Goal: Transaction & Acquisition: Book appointment/travel/reservation

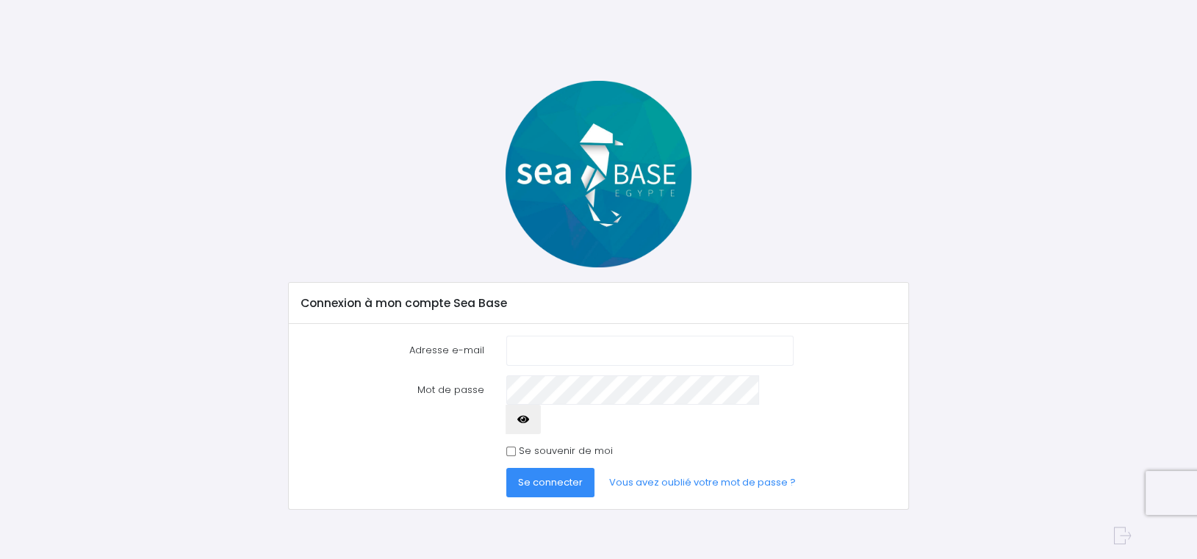
type input "[EMAIL_ADDRESS][DOMAIN_NAME]"
click at [512, 447] on input "Se souvenir de moi" at bounding box center [511, 452] width 10 height 10
checkbox input "true"
click at [541, 475] on span "Se connecter" at bounding box center [550, 482] width 65 height 14
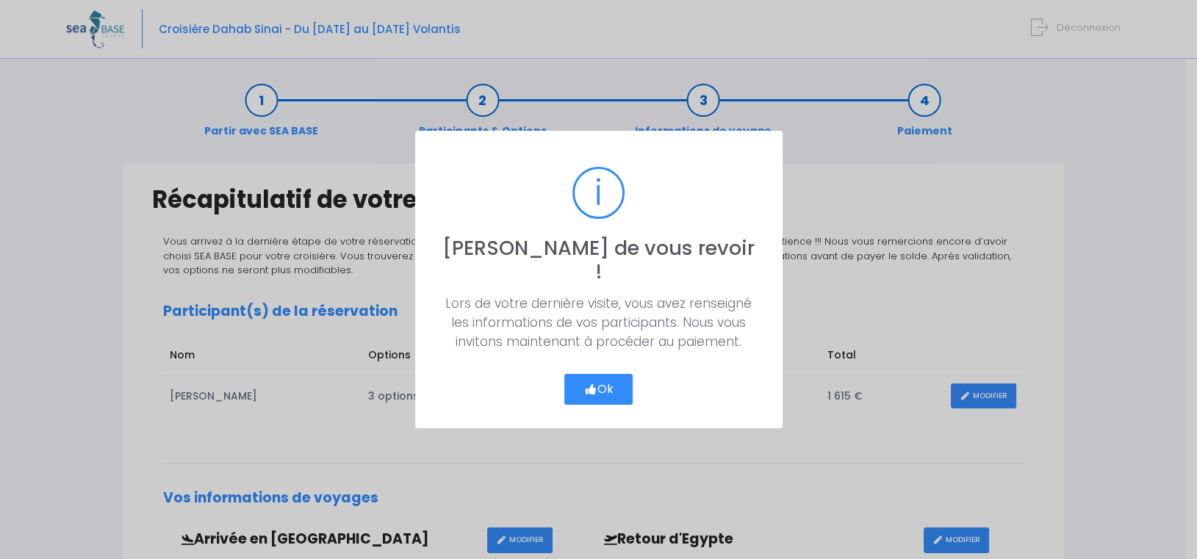
drag, startPoint x: 614, startPoint y: 374, endPoint x: 695, endPoint y: 368, distance: 81.1
click at [614, 374] on button "Ok" at bounding box center [598, 389] width 69 height 31
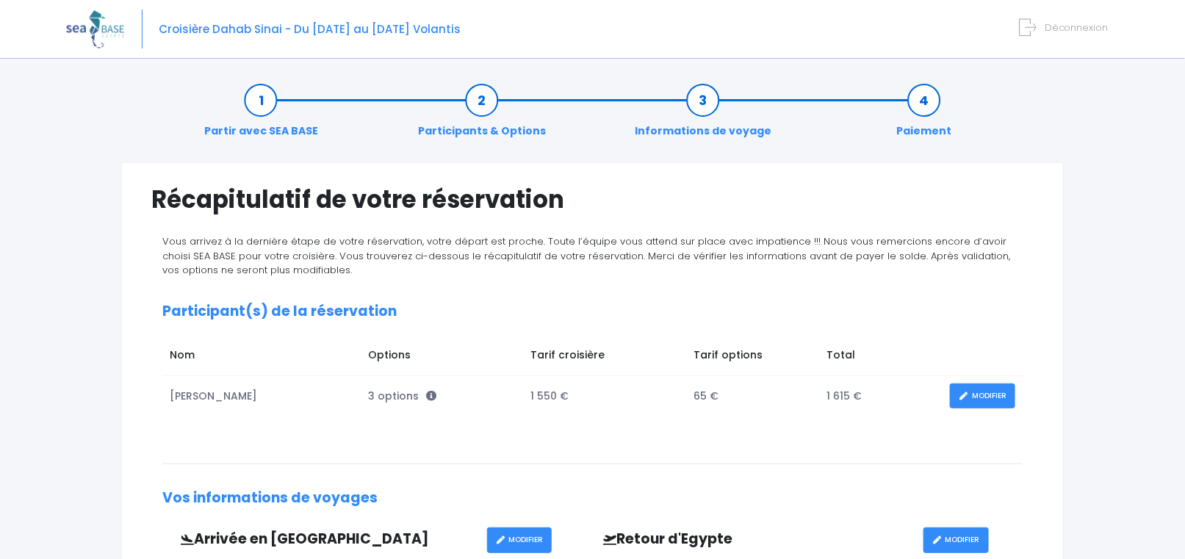
click at [928, 104] on link "Paiement" at bounding box center [924, 116] width 70 height 46
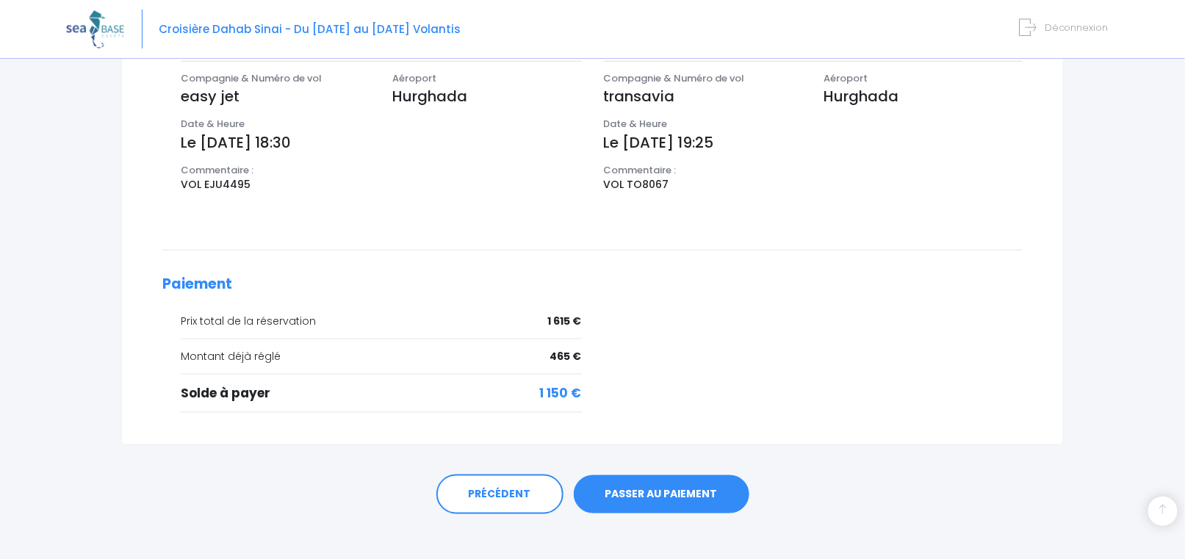
scroll to position [511, 0]
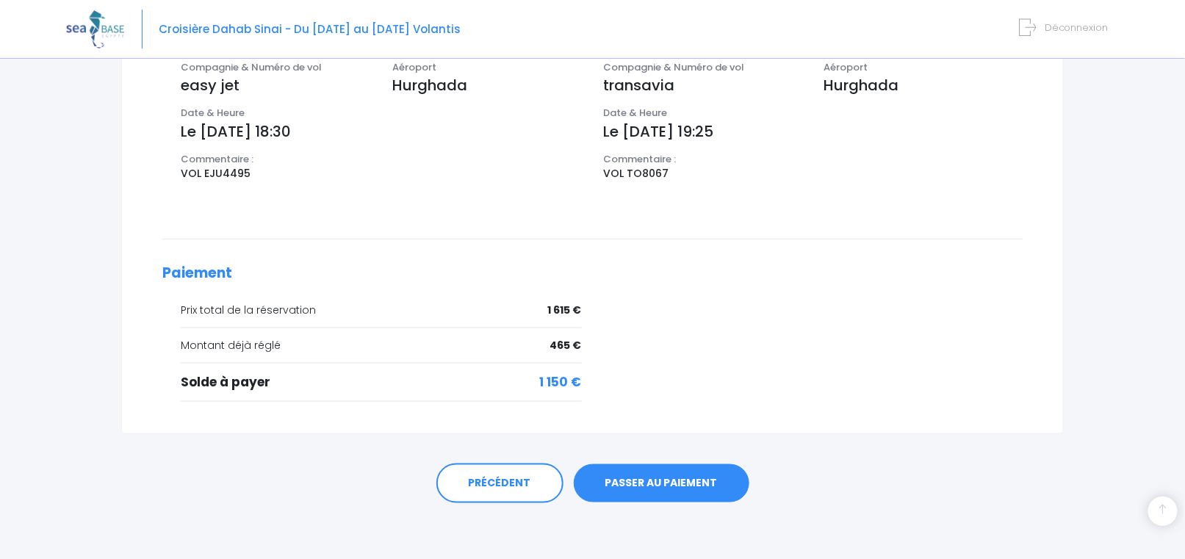
click at [636, 482] on link "PASSER AU PAIEMENT" at bounding box center [662, 483] width 176 height 38
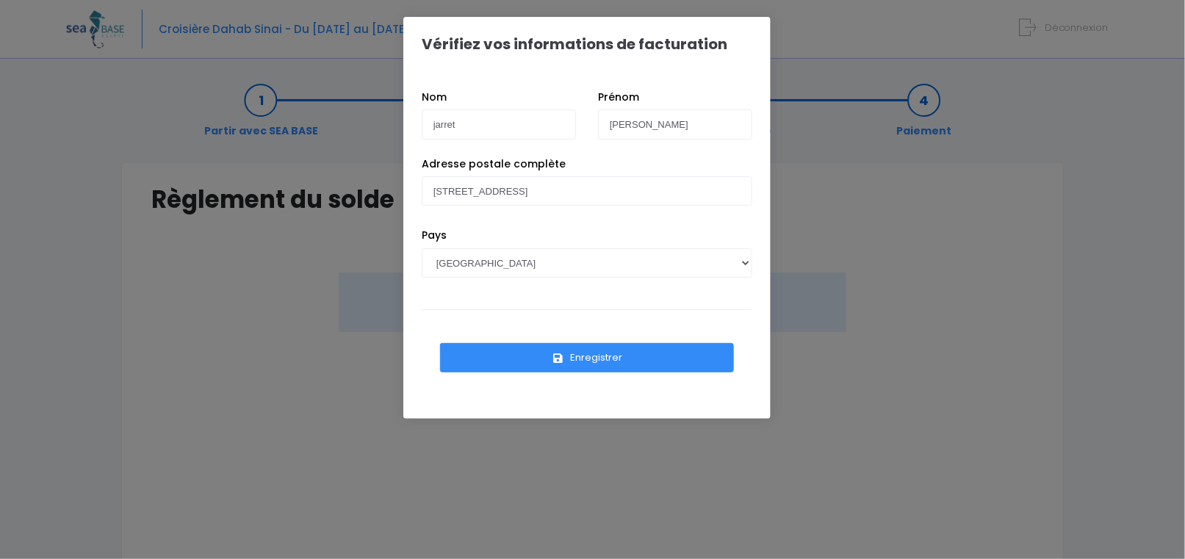
click at [614, 362] on button "Enregistrer" at bounding box center [587, 357] width 294 height 29
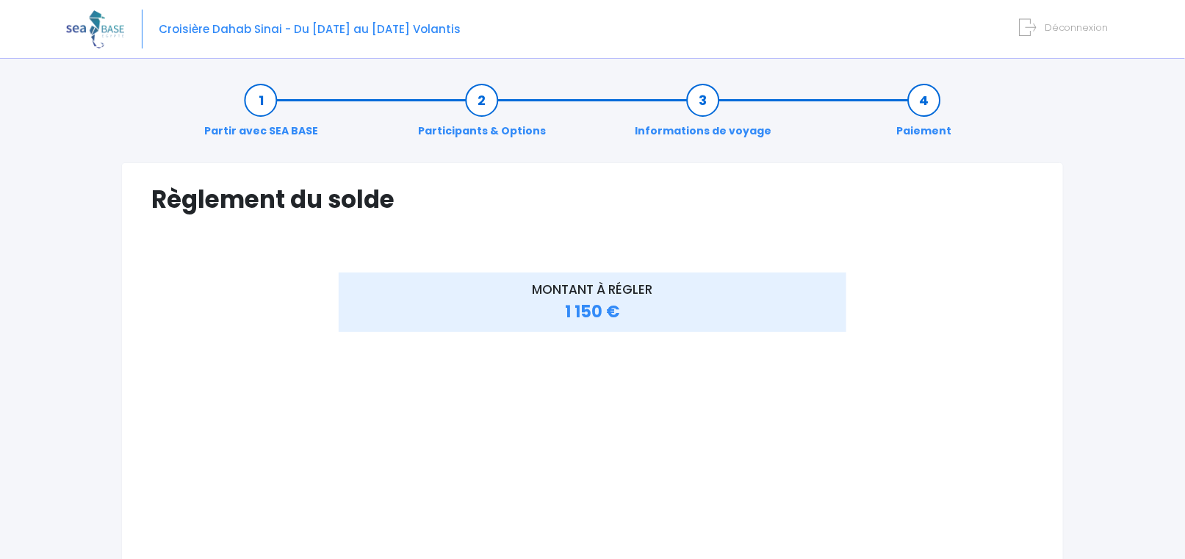
drag, startPoint x: 1044, startPoint y: 379, endPoint x: 1033, endPoint y: 358, distance: 24.0
click at [1044, 380] on div "Règlement du solde Vérifiez vos informations de facturation Nom jarret Prénom P…" at bounding box center [592, 567] width 943 height 810
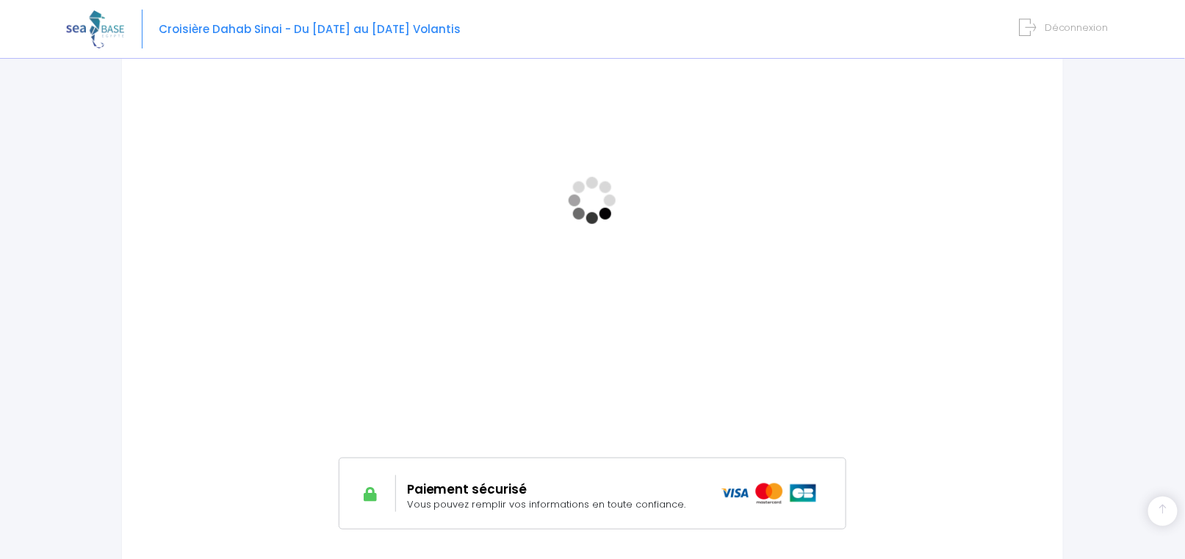
scroll to position [441, 0]
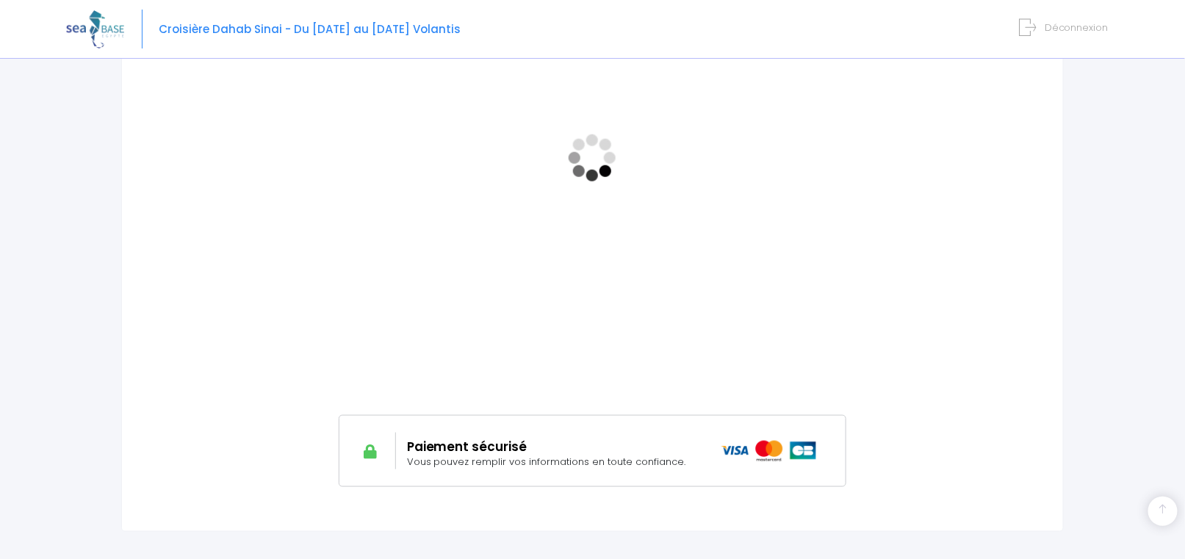
click at [473, 459] on span "Vous pouvez remplir vos informations en toute confiance." at bounding box center [546, 462] width 279 height 14
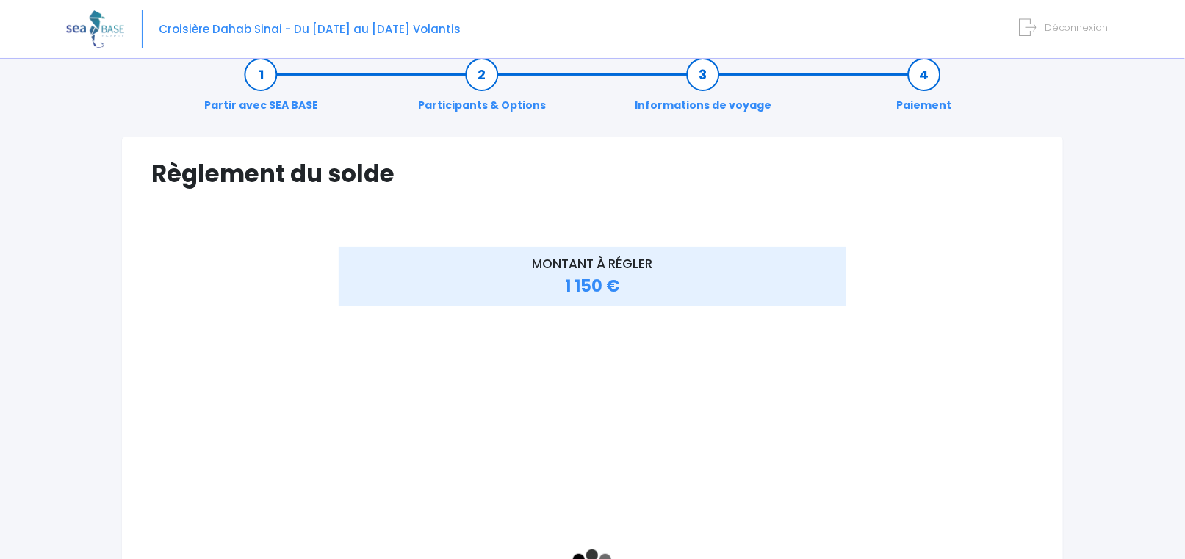
scroll to position [0, 0]
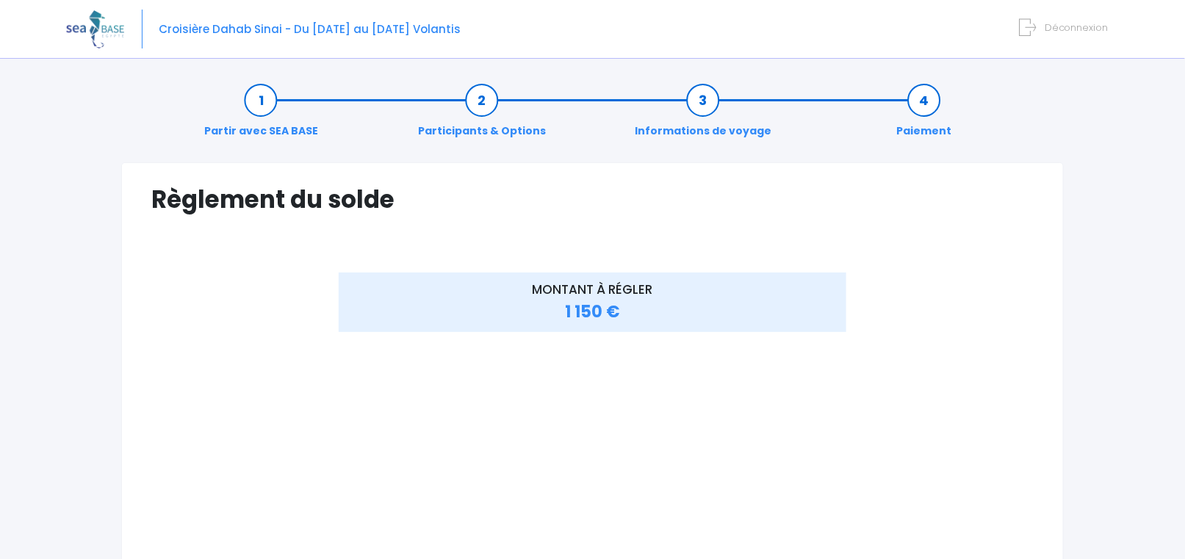
click at [1089, 29] on span "Déconnexion" at bounding box center [1077, 28] width 64 height 14
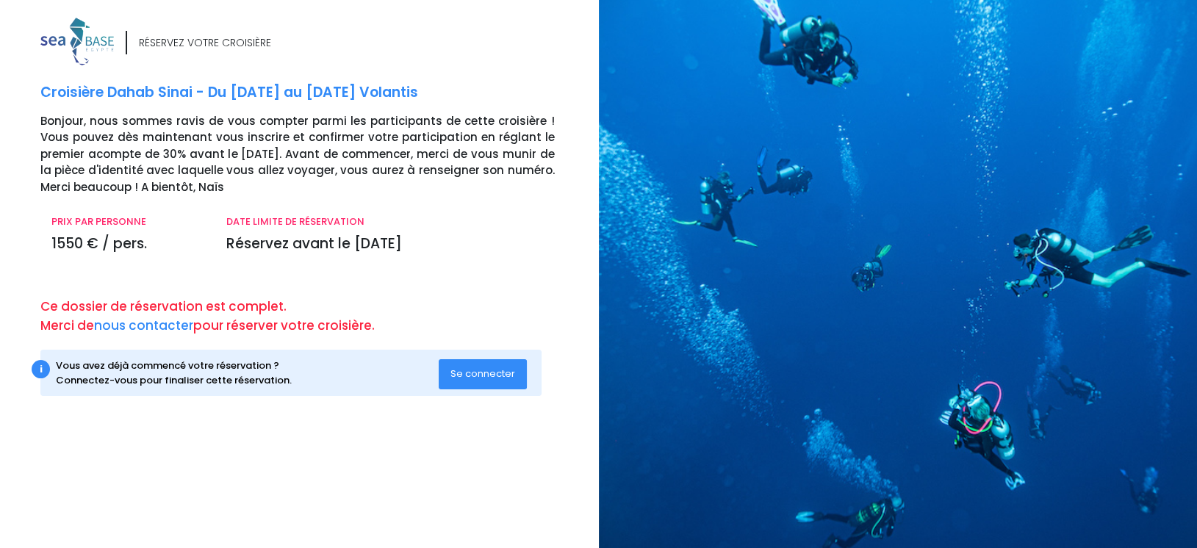
click at [470, 384] on button "Se connecter" at bounding box center [483, 373] width 88 height 29
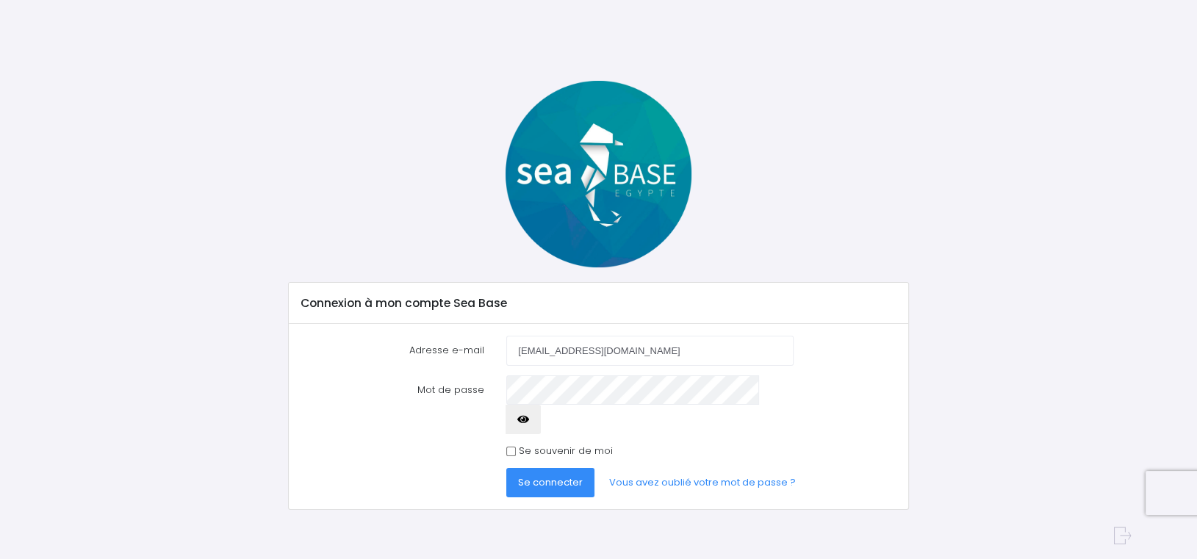
click at [651, 349] on input "[EMAIL_ADDRESS][DOMAIN_NAME]" at bounding box center [649, 350] width 287 height 29
type input "[EMAIL_ADDRESS][DOMAIN_NAME]"
click at [547, 468] on button "Se connecter" at bounding box center [550, 482] width 88 height 29
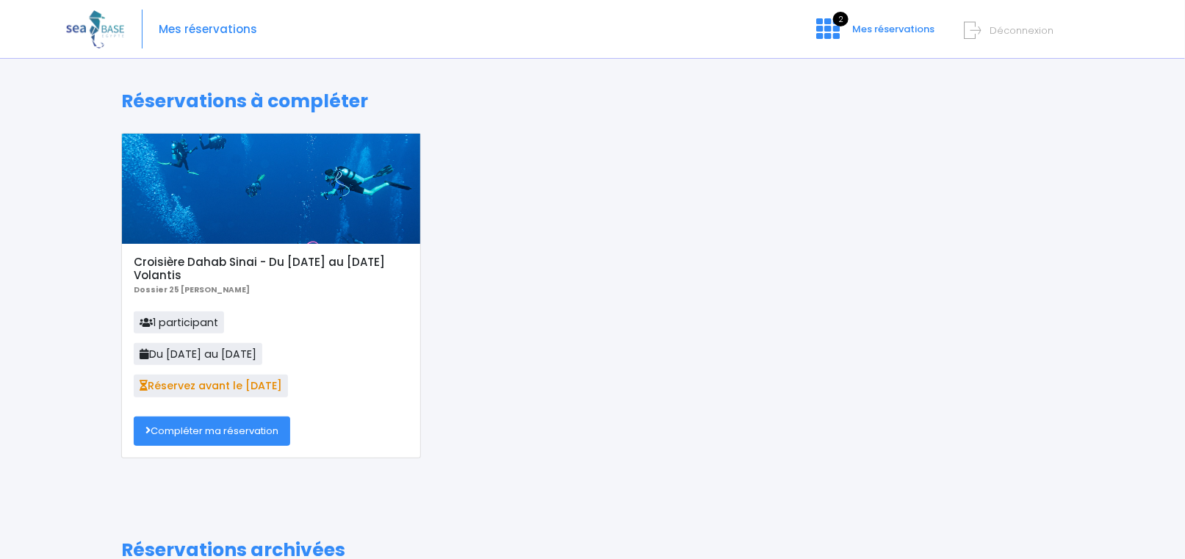
click at [262, 431] on link "Compléter ma réservation" at bounding box center [212, 431] width 157 height 29
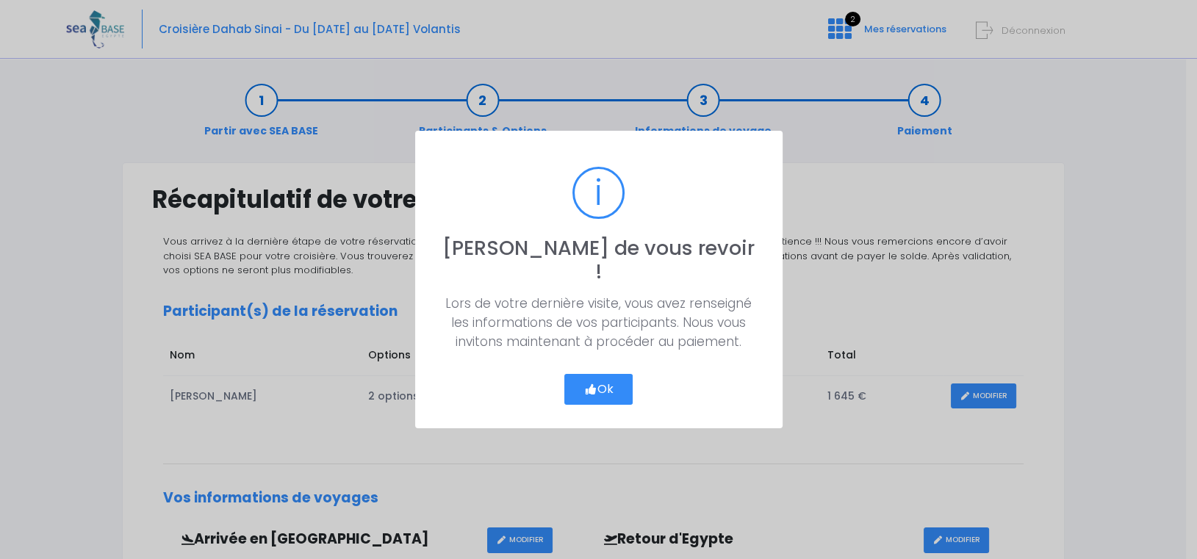
click at [577, 374] on button "Ok" at bounding box center [598, 389] width 69 height 31
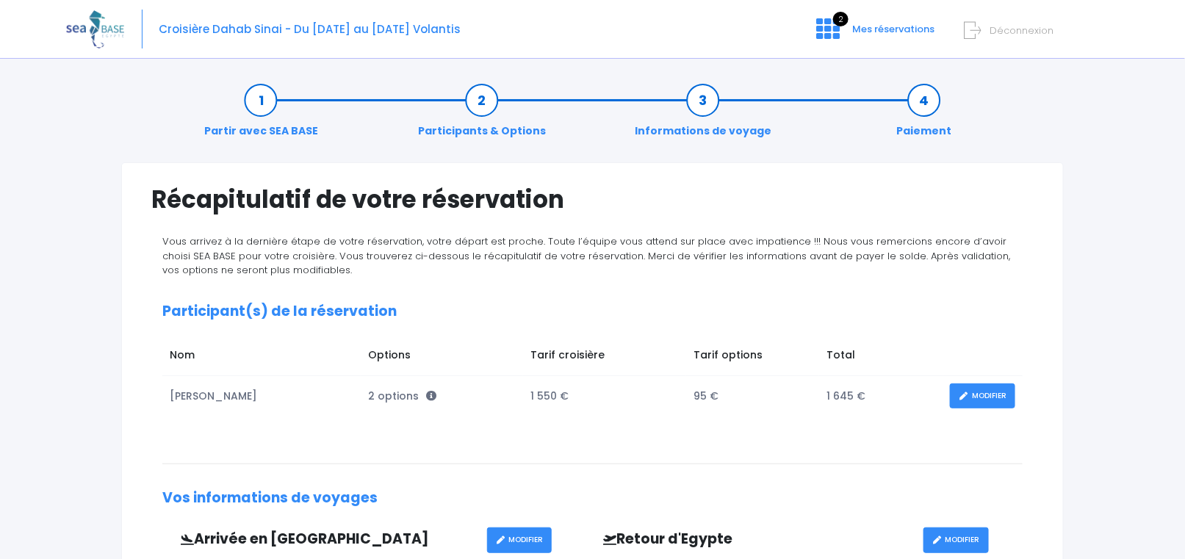
click at [936, 93] on link "Paiement" at bounding box center [924, 116] width 70 height 46
click at [928, 108] on link "Paiement" at bounding box center [924, 116] width 70 height 46
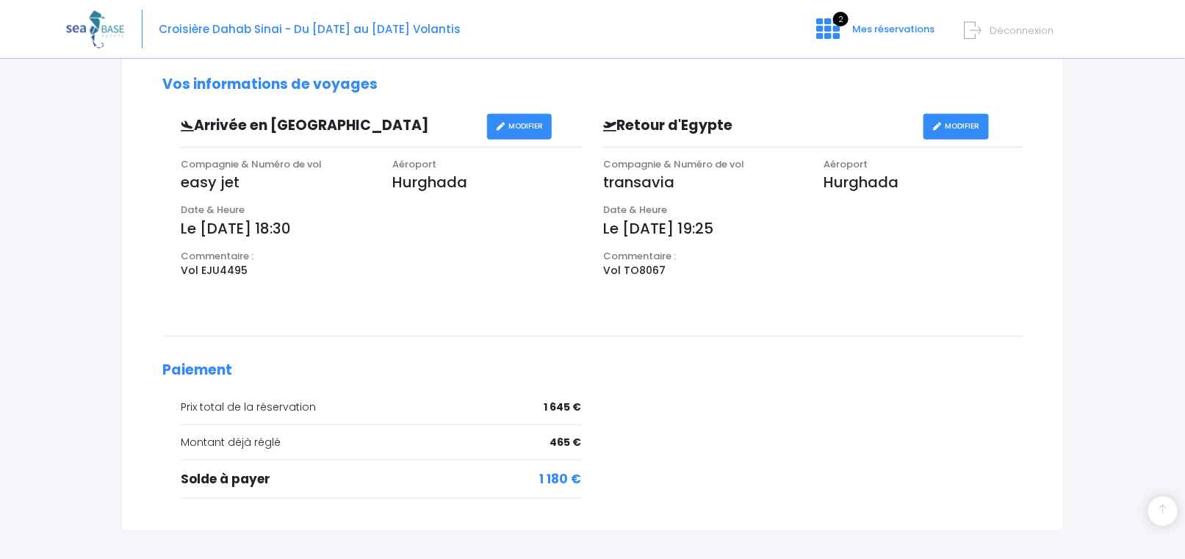
scroll to position [511, 0]
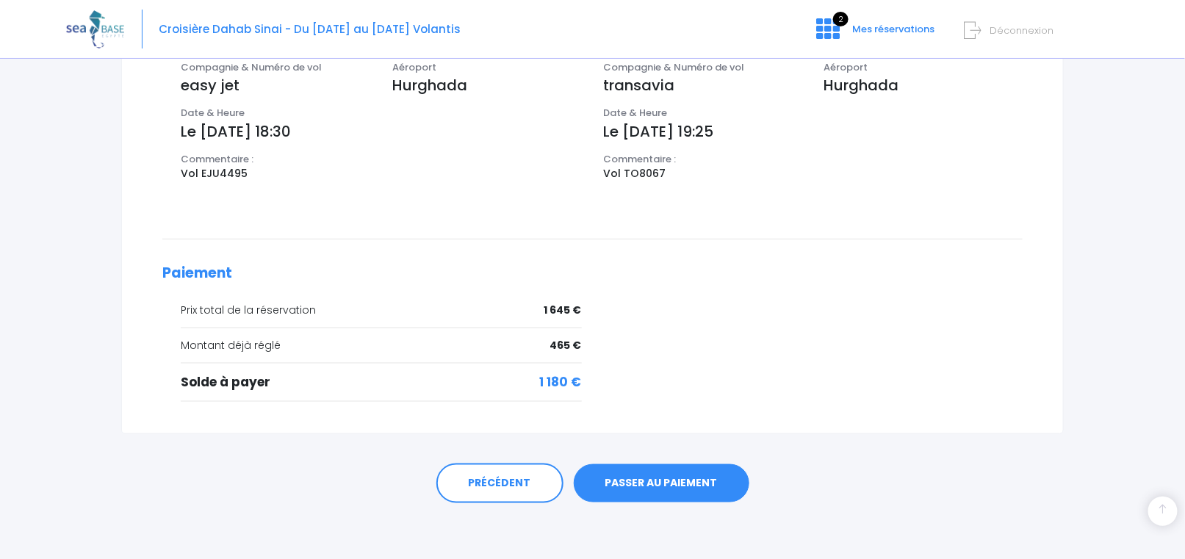
click at [651, 484] on link "PASSER AU PAIEMENT" at bounding box center [662, 483] width 176 height 38
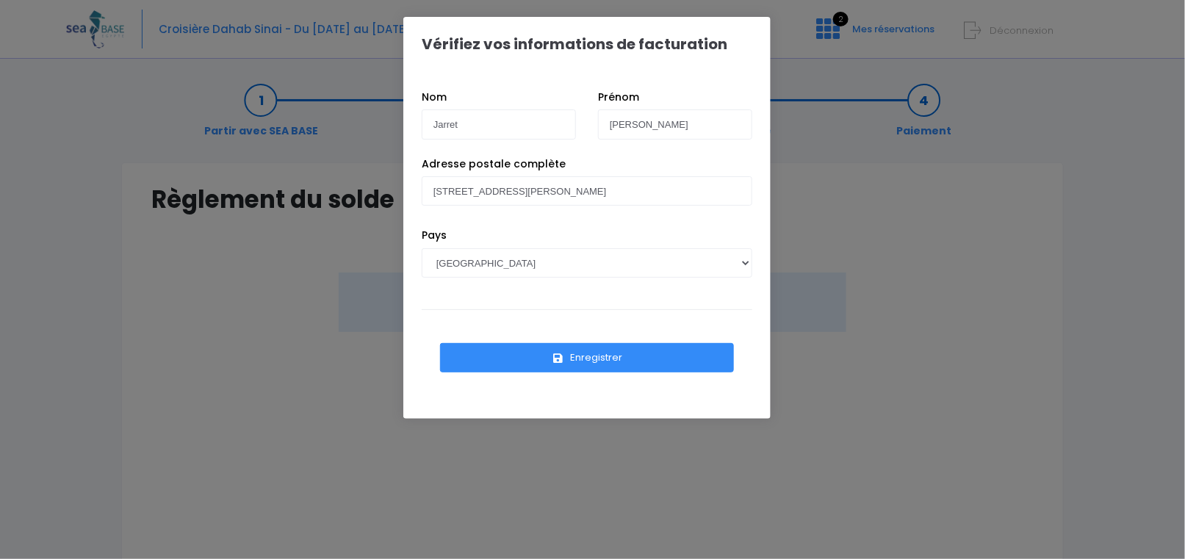
click at [587, 360] on button "Enregistrer" at bounding box center [587, 357] width 294 height 29
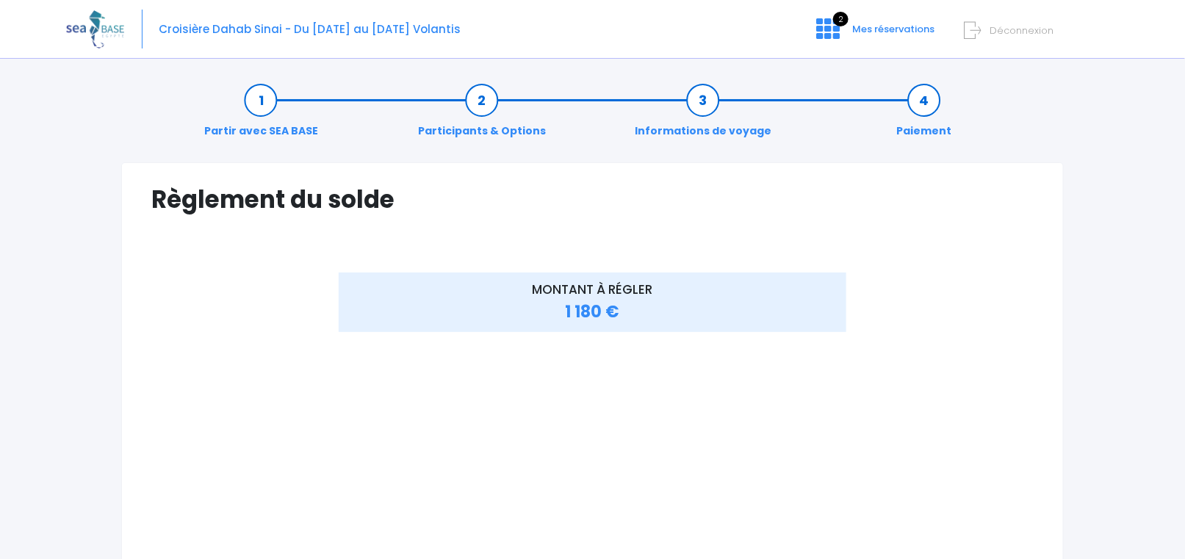
click at [1005, 31] on span "Déconnexion" at bounding box center [1022, 31] width 64 height 14
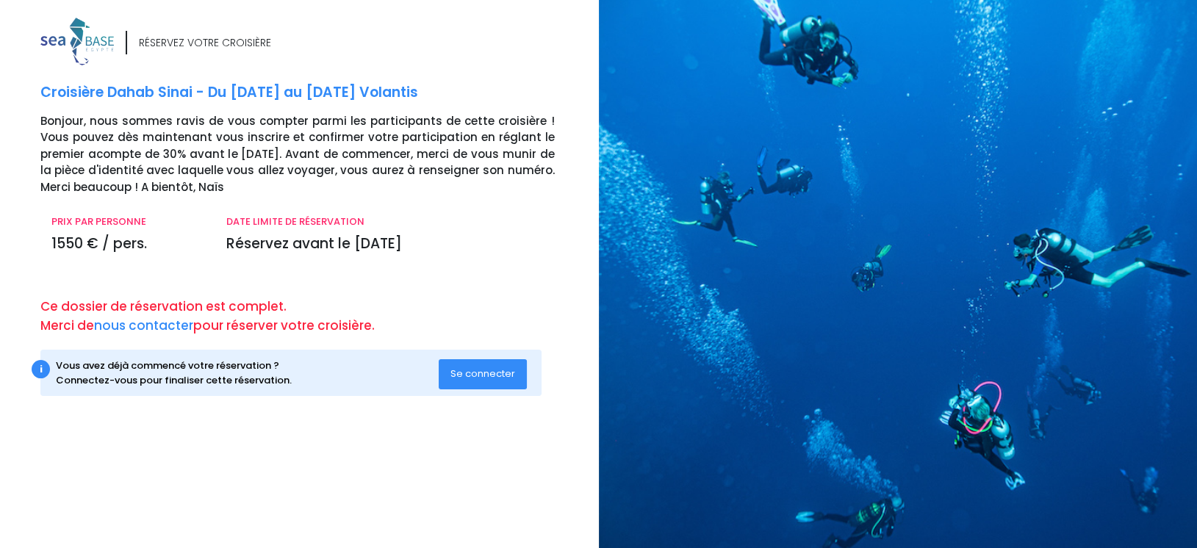
click at [494, 373] on span "Se connecter" at bounding box center [482, 374] width 65 height 14
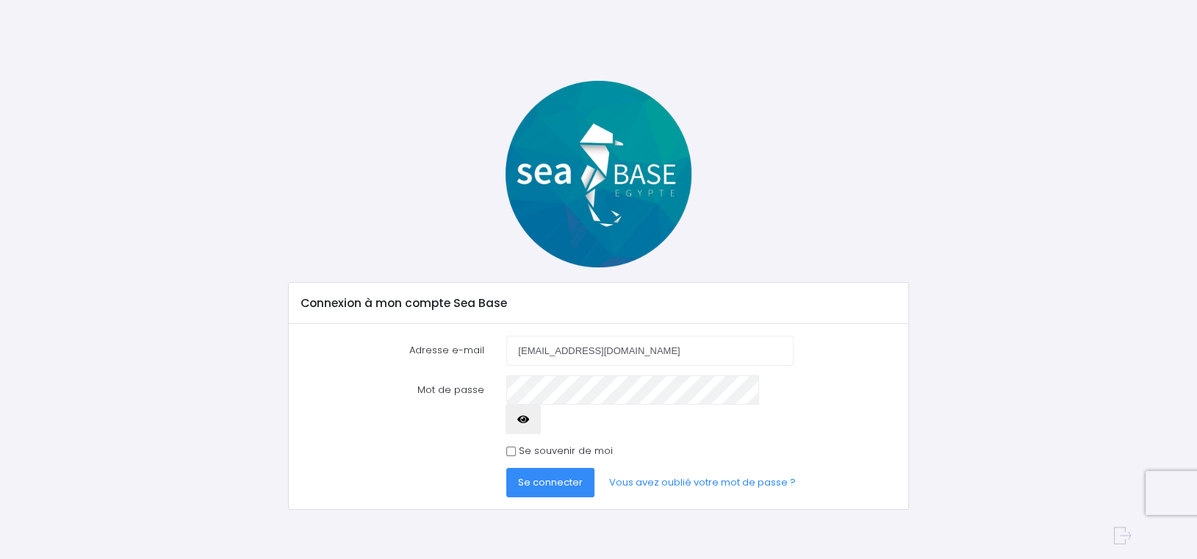
click at [609, 356] on input "[EMAIL_ADDRESS][DOMAIN_NAME]" at bounding box center [649, 350] width 287 height 29
type input "[EMAIL_ADDRESS][DOMAIN_NAME]"
click at [573, 475] on span "Se connecter" at bounding box center [550, 482] width 65 height 14
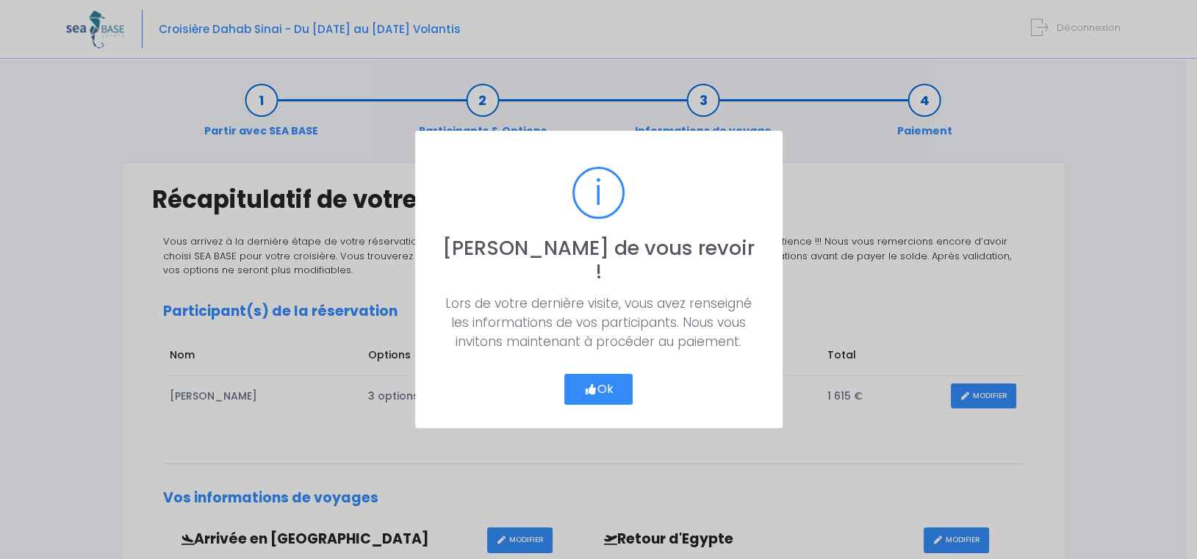
click at [608, 374] on button "Ok" at bounding box center [598, 389] width 69 height 31
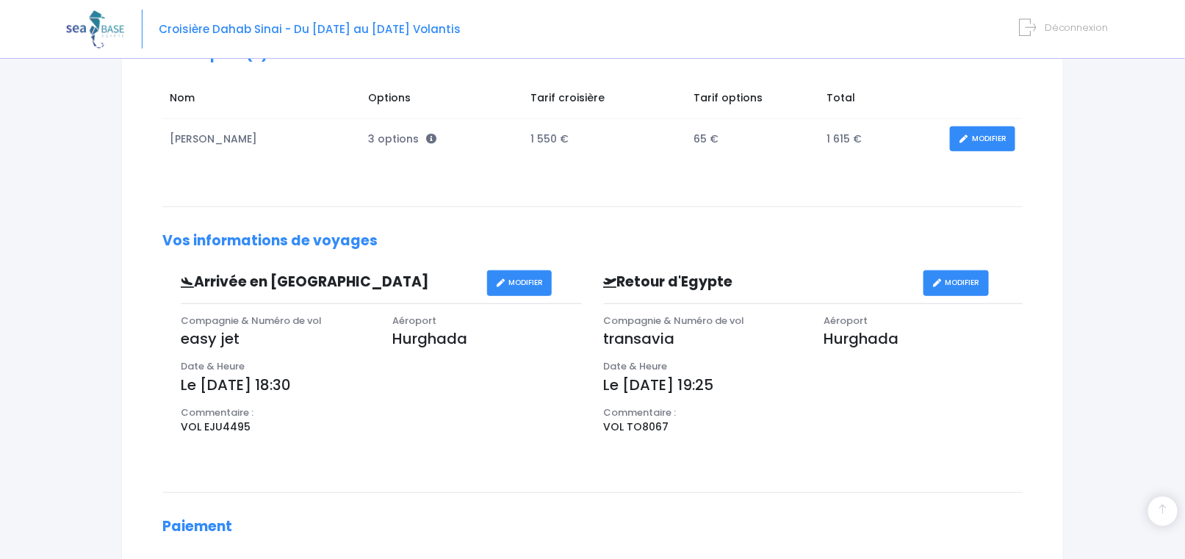
scroll to position [511, 0]
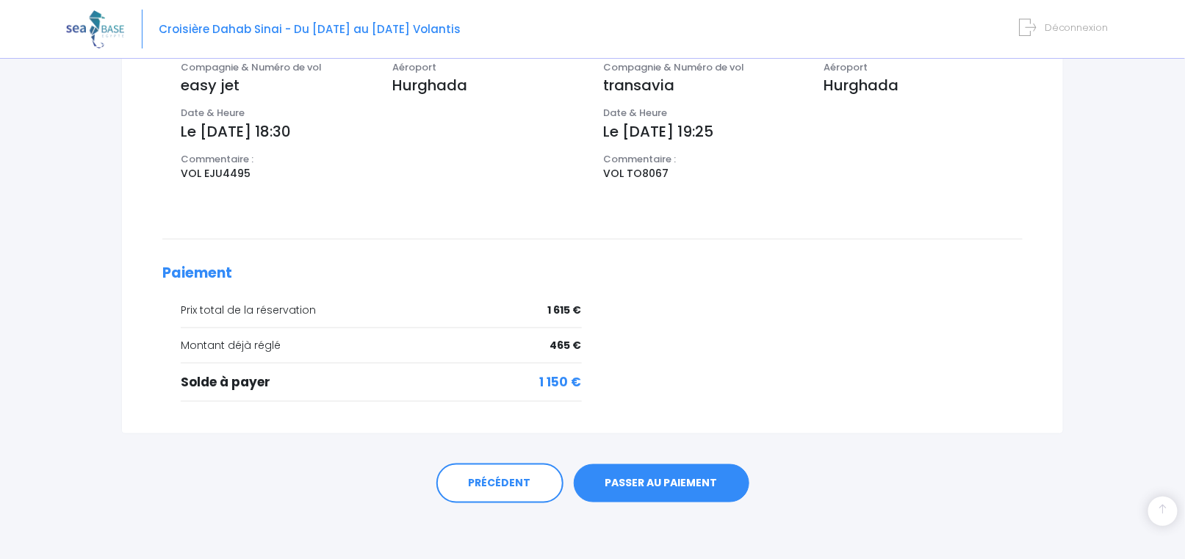
click at [657, 471] on link "PASSER AU PAIEMENT" at bounding box center [662, 483] width 176 height 38
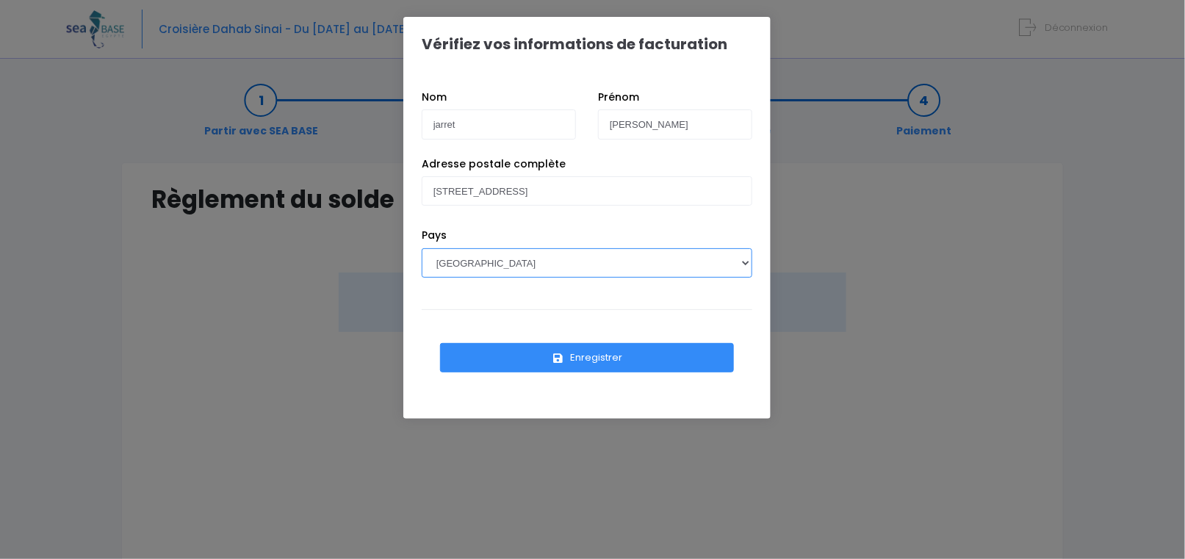
click at [588, 265] on select "AFGHANISTAN AFRIQUE DU SUD ÅLAND, ÎLES ALBANIE ALGÉRIE ALLEMAGNE ANDORRE ANGOLA…" at bounding box center [587, 262] width 331 height 29
click at [422, 248] on select "AFGHANISTAN AFRIQUE DU SUD ÅLAND, ÎLES ALBANIE ALGÉRIE ALLEMAGNE ANDORRE ANGOLA…" at bounding box center [587, 262] width 331 height 29
click at [592, 356] on button "Enregistrer" at bounding box center [587, 357] width 294 height 29
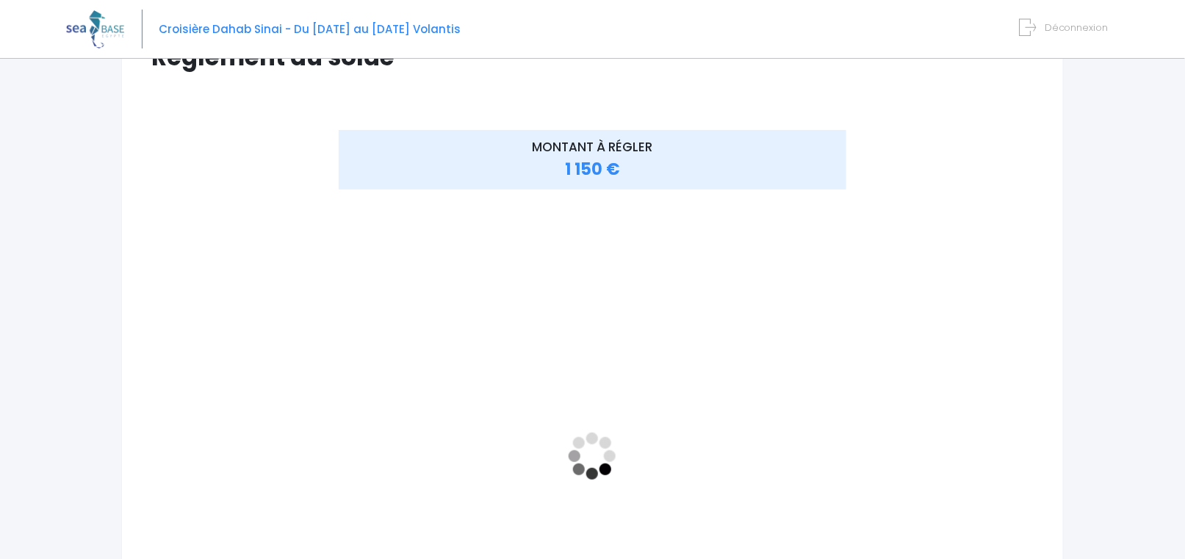
scroll to position [147, 0]
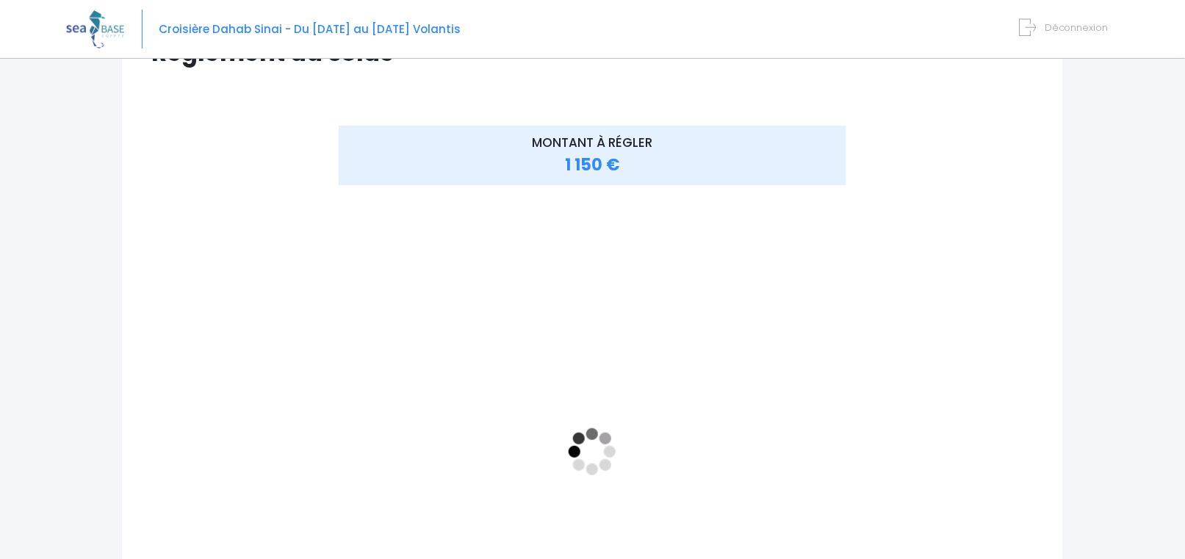
click at [936, 256] on div "MONTANT À RÉGLER 1 150 €" at bounding box center [592, 464] width 883 height 677
click at [238, 312] on div at bounding box center [224, 453] width 147 height 655
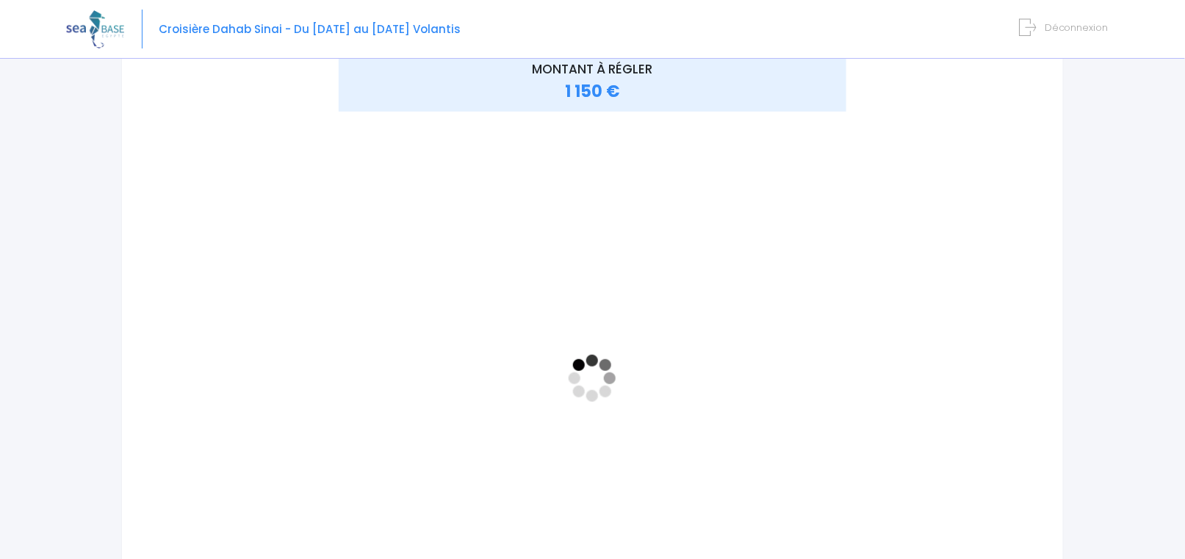
click at [949, 239] on div "MONTANT À RÉGLER 1 150 €" at bounding box center [592, 390] width 883 height 677
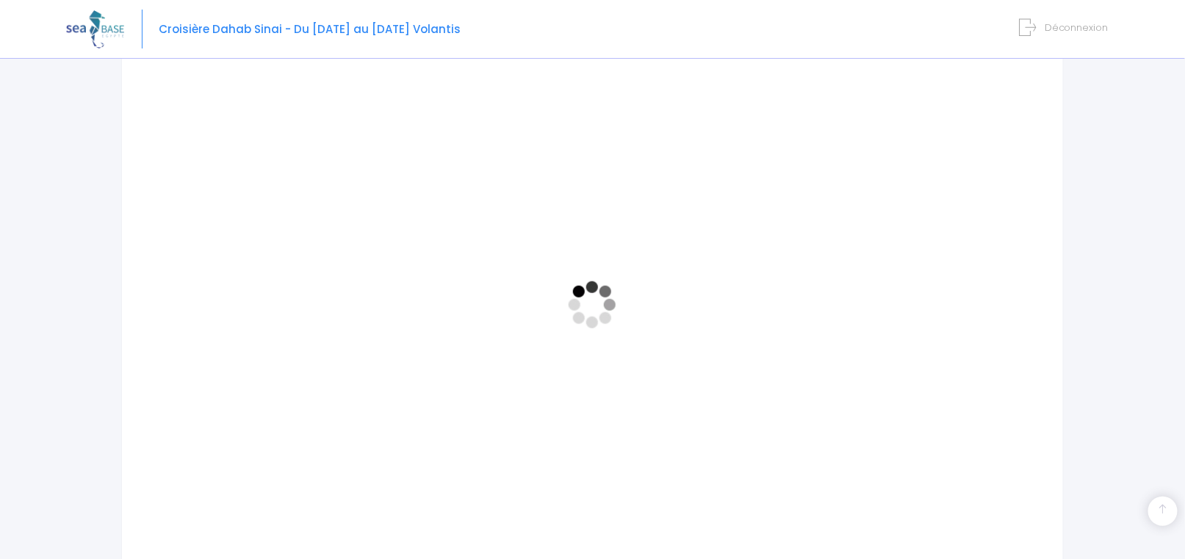
click at [952, 253] on div "MONTANT À RÉGLER 1 150 €" at bounding box center [592, 317] width 883 height 677
